Goal: Find specific page/section: Find specific page/section

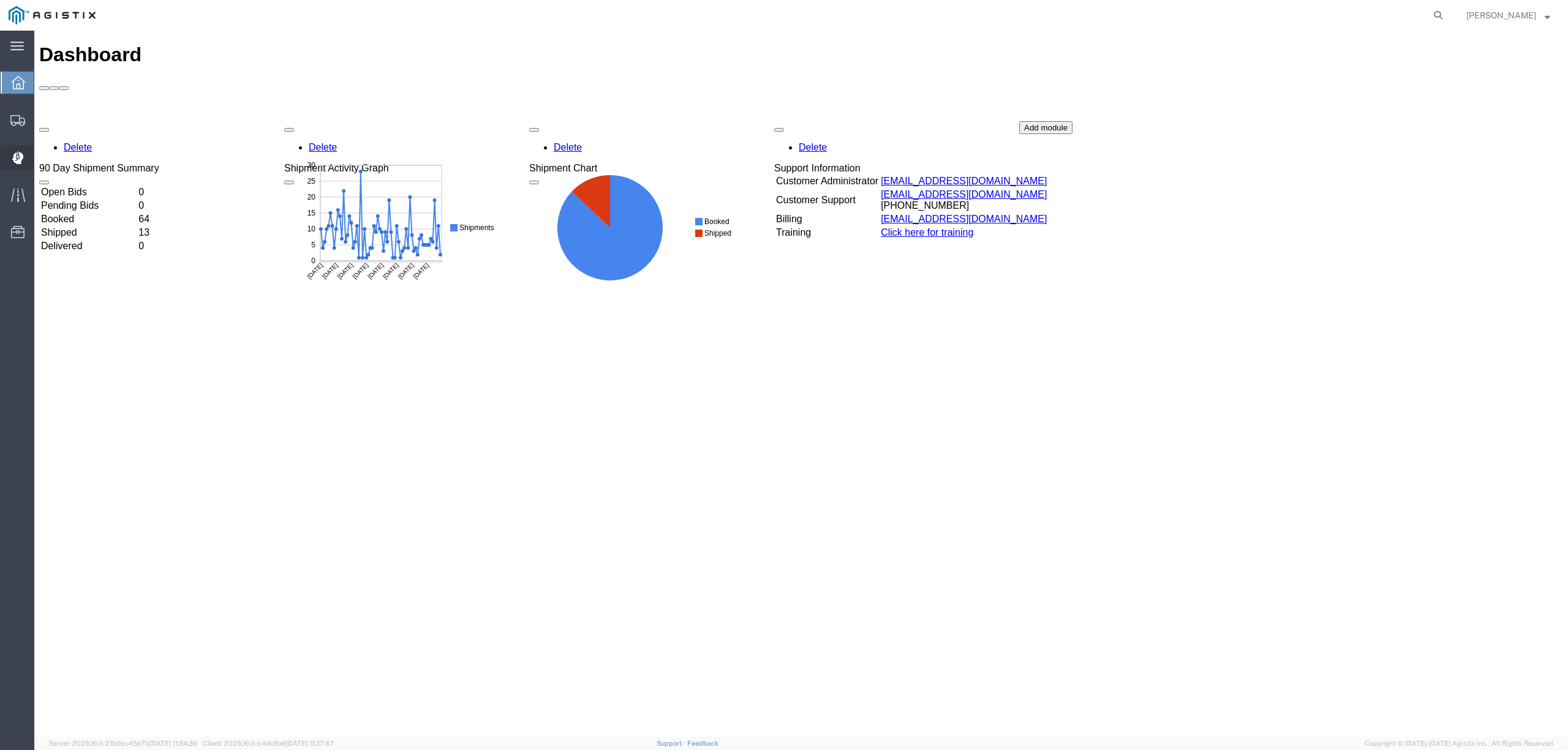
click at [42, 156] on span "Dispatch Manager" at bounding box center [38, 157] width 9 height 24
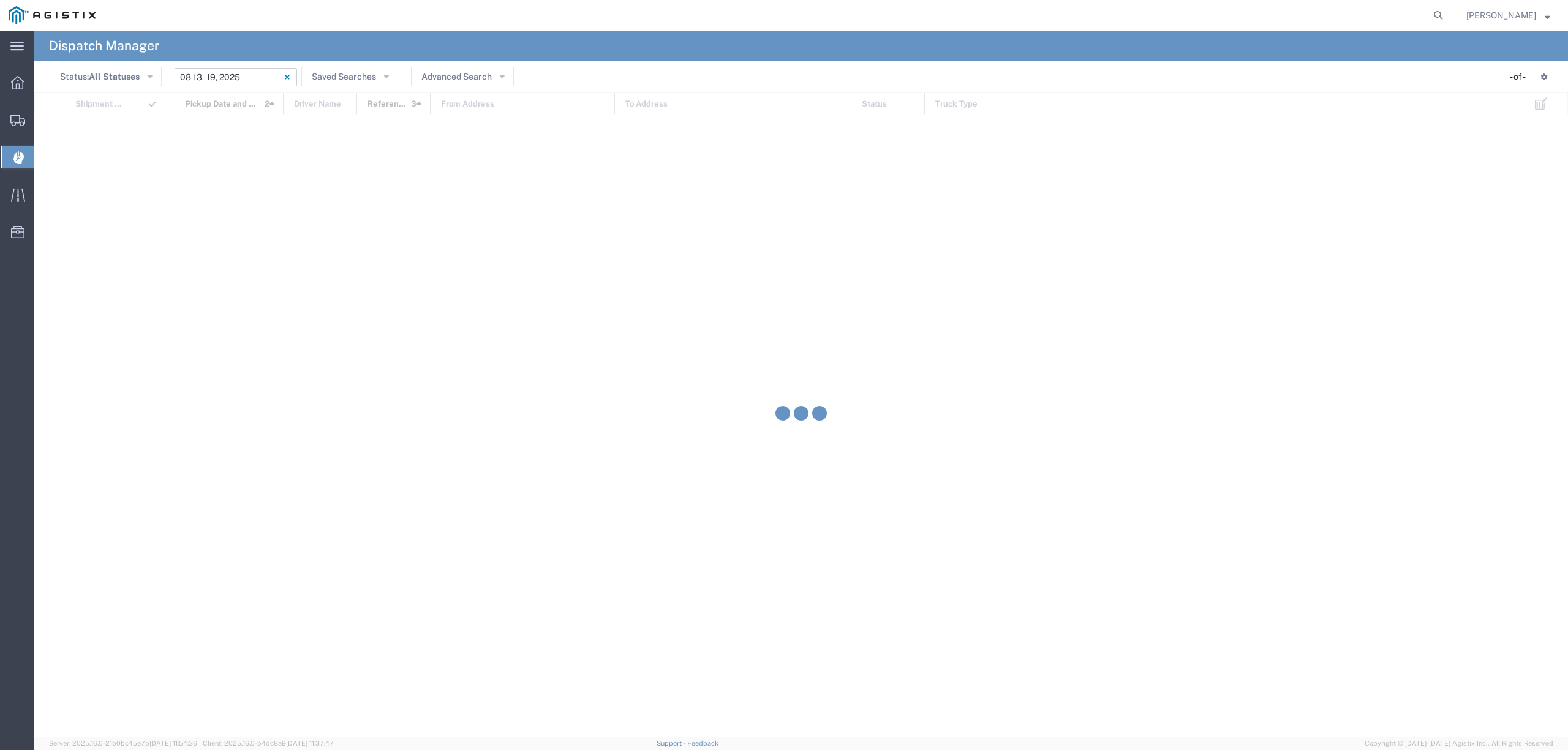
click at [202, 69] on input "[DATE] - [DATE]" at bounding box center [236, 77] width 122 height 18
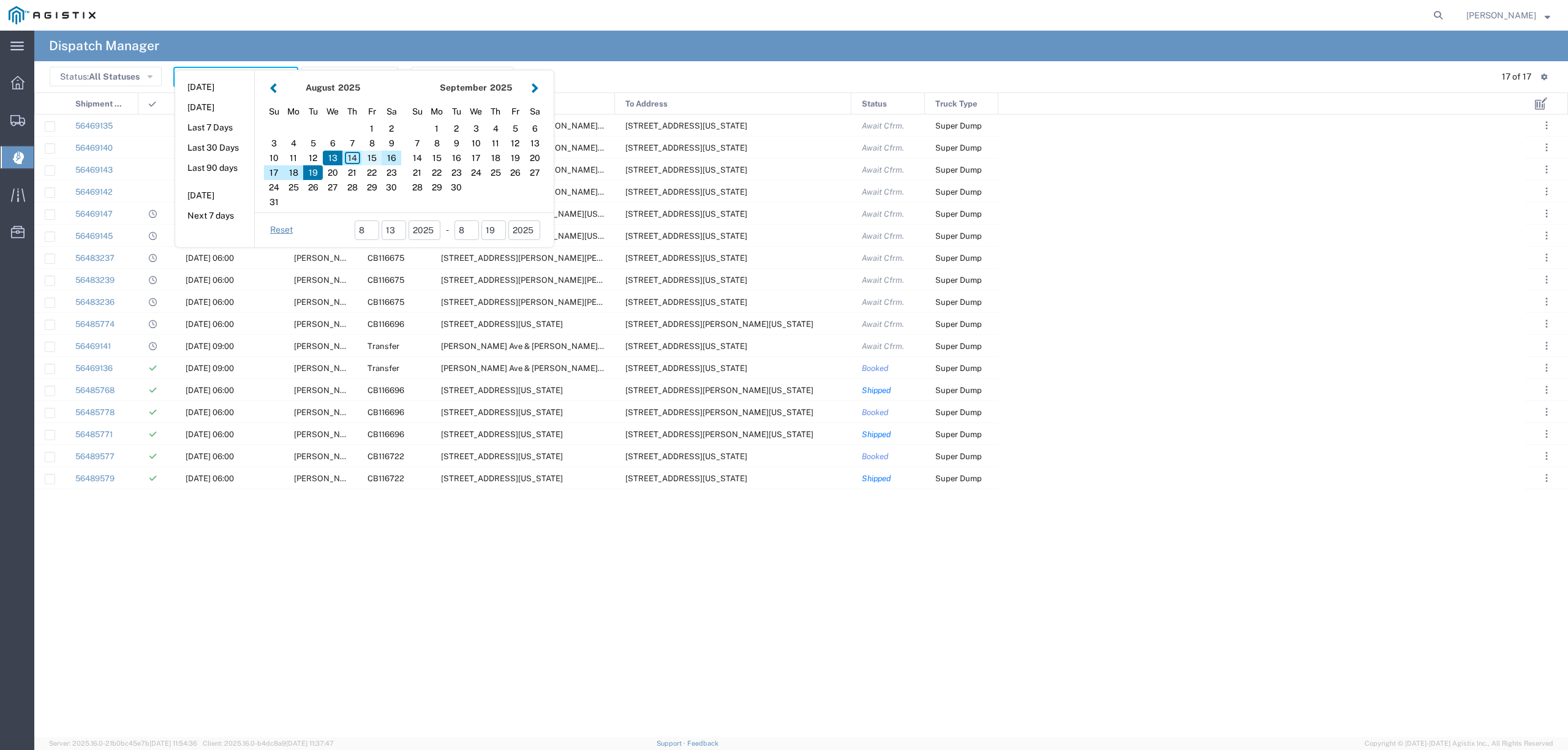
click at [367, 155] on div "15" at bounding box center [372, 158] width 20 height 15
type input "[DATE]"
type input "[DATE] - [DATE]"
